Goal: Information Seeking & Learning: Learn about a topic

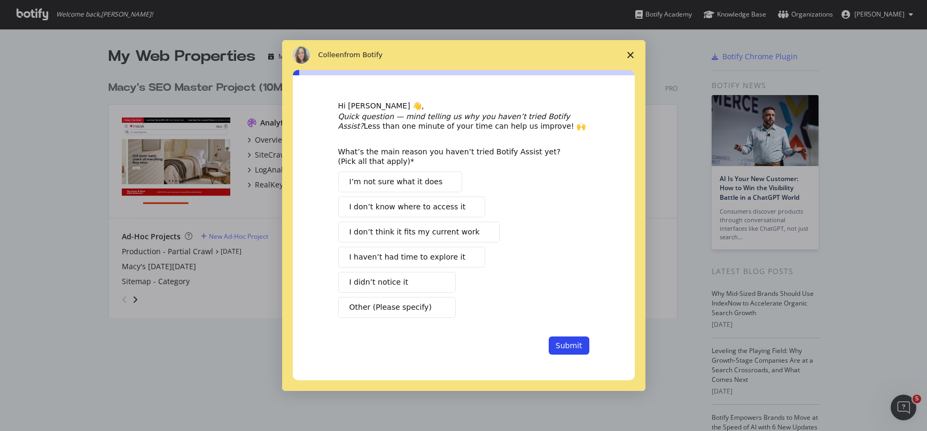
click at [625, 59] on span "Close survey" at bounding box center [630, 55] width 30 height 30
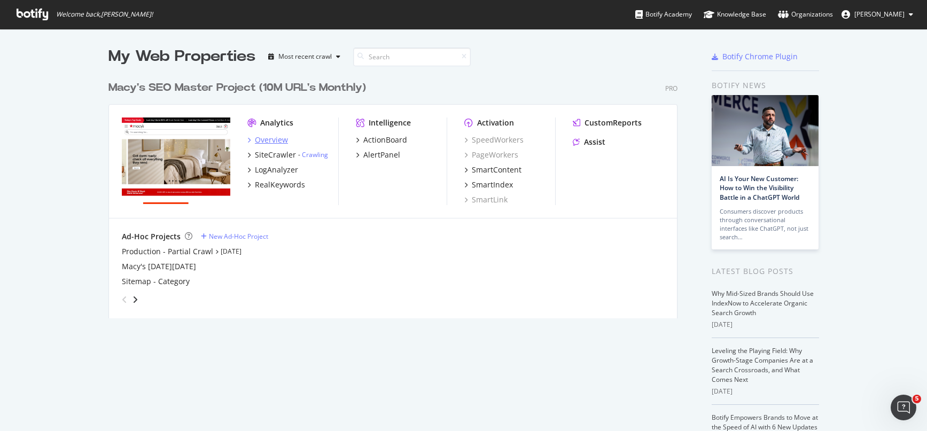
click at [262, 140] on div "Overview" at bounding box center [271, 140] width 33 height 11
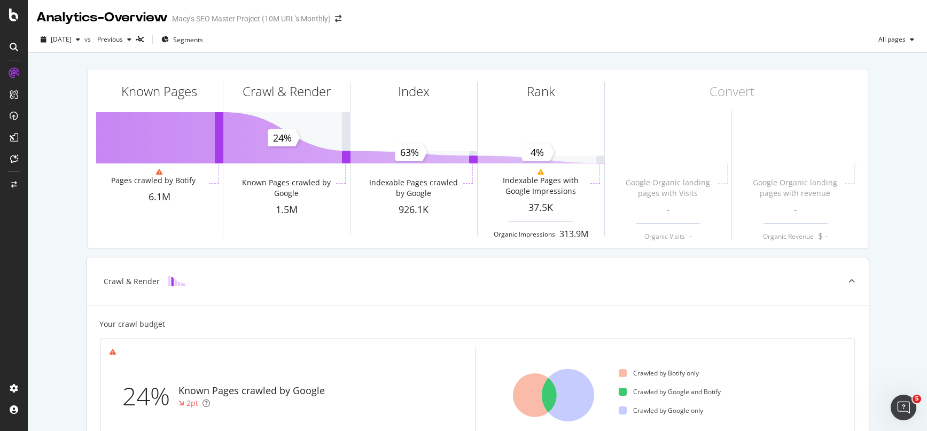
click at [224, 386] on div "Known Pages crawled by Google" at bounding box center [251, 391] width 146 height 14
click at [147, 396] on div "24%" at bounding box center [150, 396] width 56 height 35
drag, startPoint x: 188, startPoint y: 402, endPoint x: 234, endPoint y: 398, distance: 46.1
click at [188, 402] on div "2pt" at bounding box center [192, 403] width 12 height 11
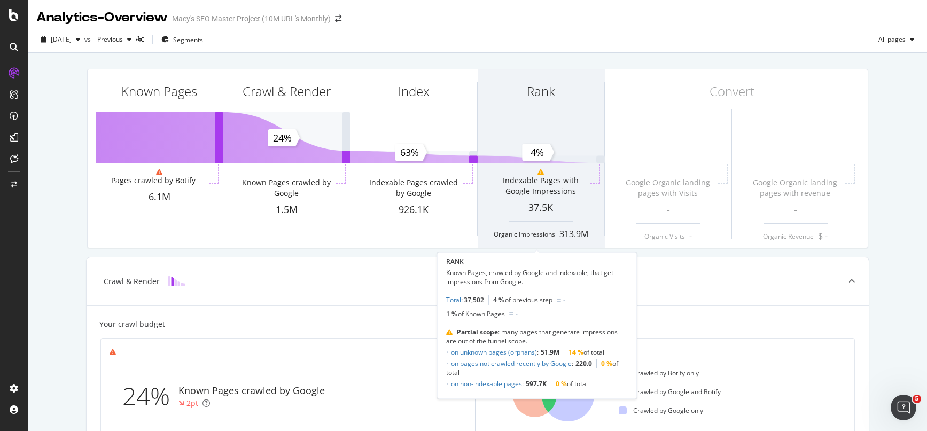
click at [485, 125] on div "Rank" at bounding box center [540, 110] width 127 height 82
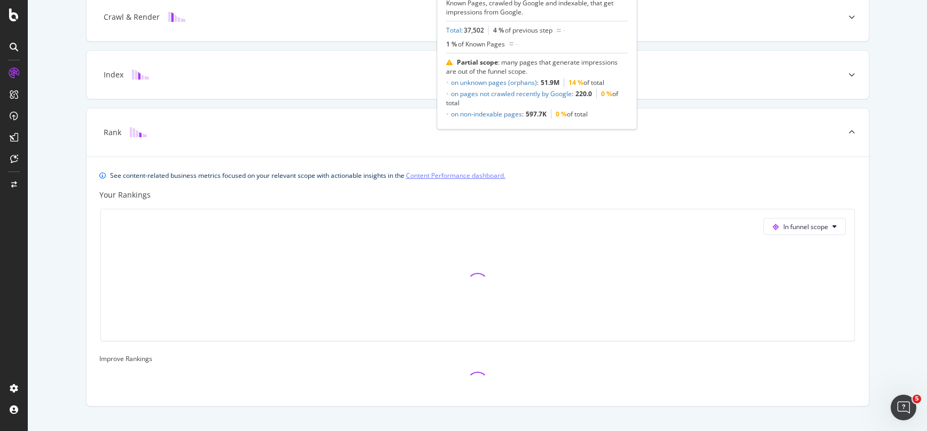
scroll to position [286, 0]
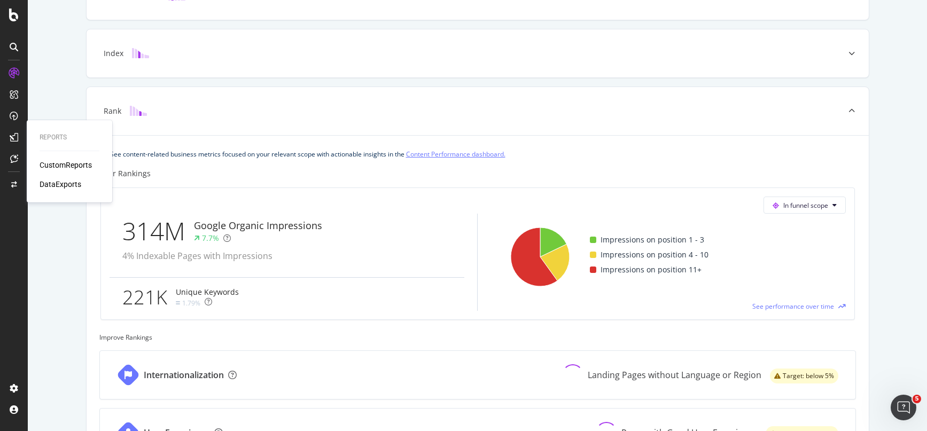
click at [58, 161] on div "CustomReports" at bounding box center [66, 165] width 52 height 11
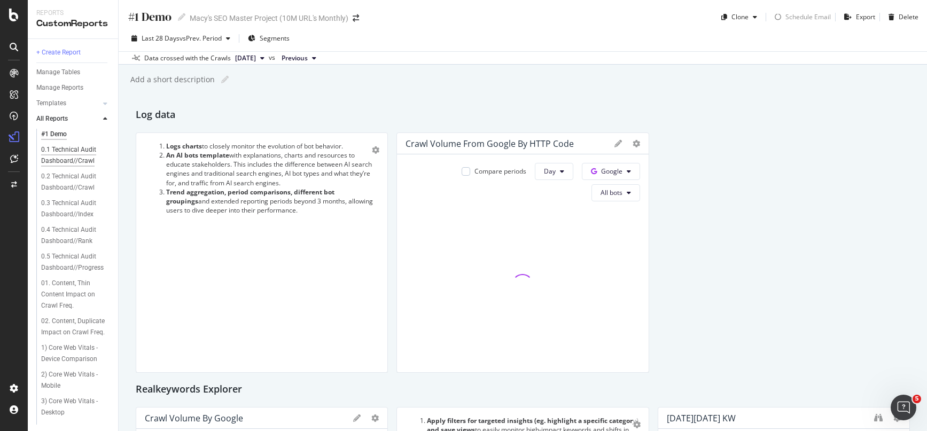
click at [56, 157] on div "0.1 Technical Audit Dashboard//Crawl" at bounding box center [73, 155] width 64 height 22
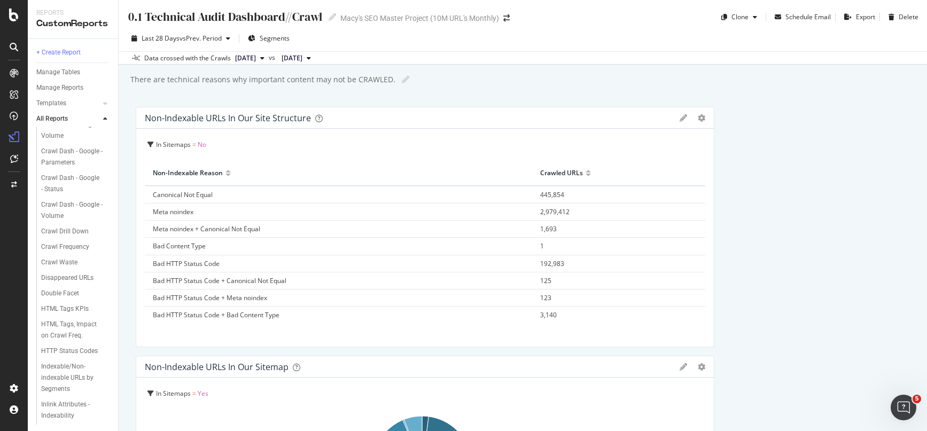
scroll to position [607, 0]
click at [64, 244] on div "Crawl Waste" at bounding box center [77, 236] width 82 height 15
click at [64, 242] on div "Crawl Waste" at bounding box center [59, 236] width 36 height 11
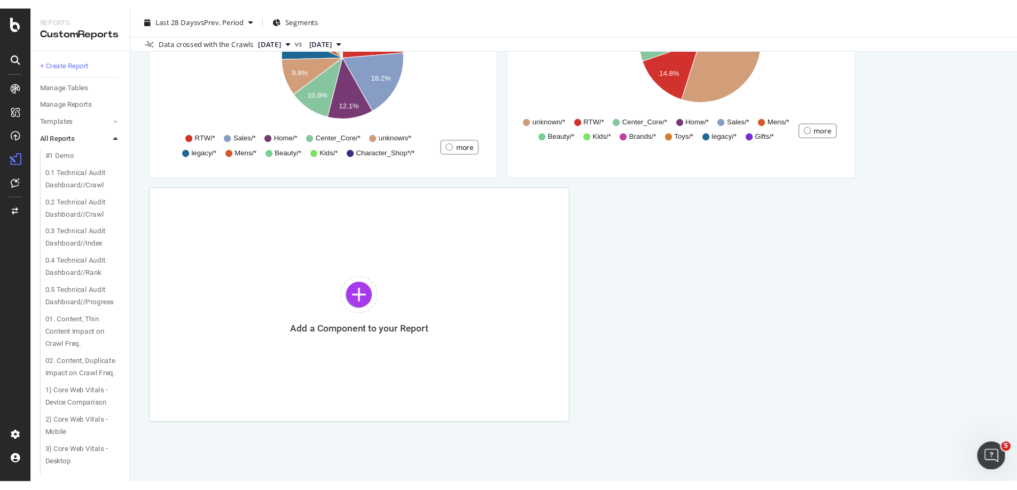
scroll to position [880, 0]
